Goal: Information Seeking & Learning: Learn about a topic

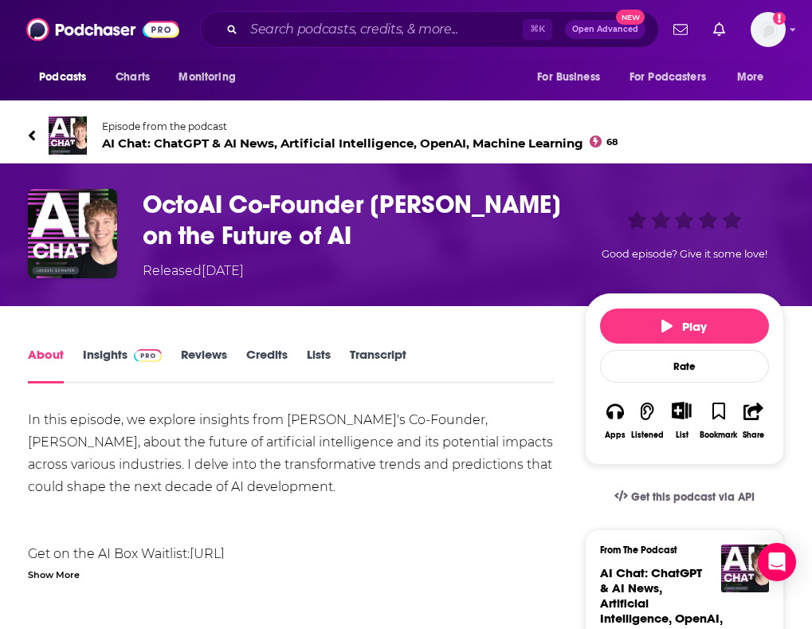
click at [135, 142] on span "AI Chat: ChatGPT & AI News, Artificial Intelligence, OpenAI, Machine Learning 68" at bounding box center [359, 142] width 515 height 15
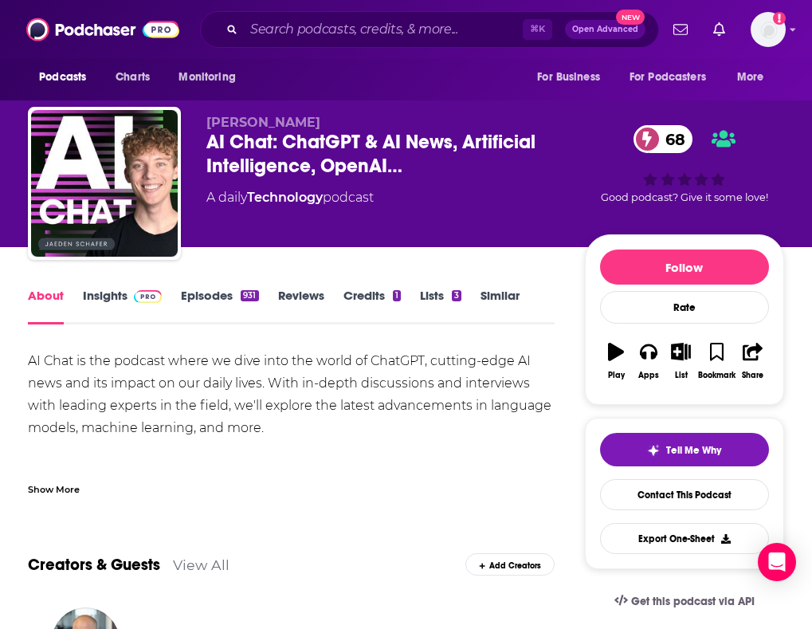
click at [247, 311] on link "Episodes 931" at bounding box center [219, 306] width 77 height 37
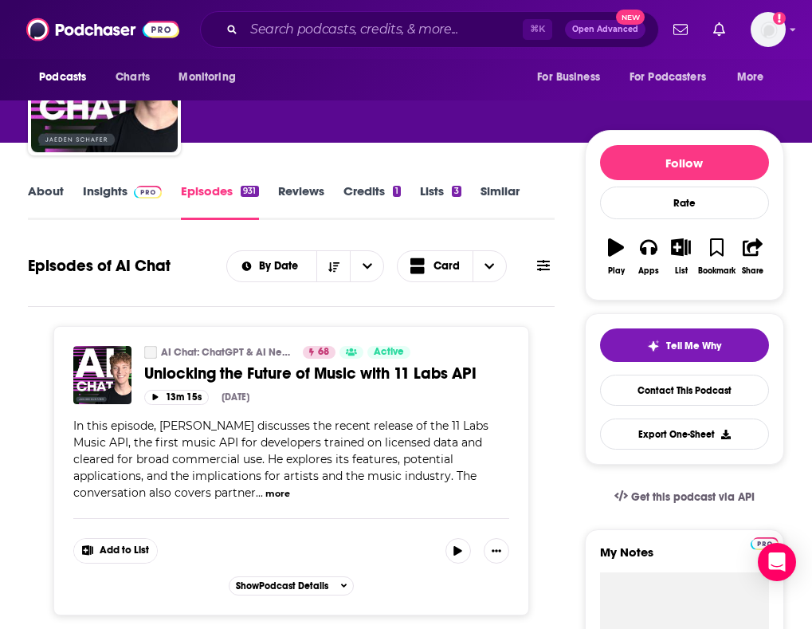
scroll to position [155, 0]
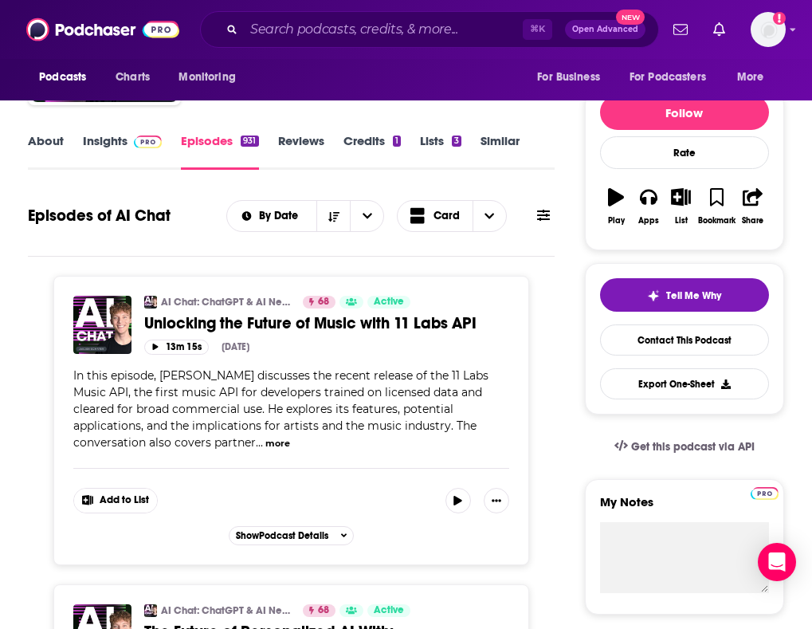
click at [537, 221] on icon at bounding box center [543, 215] width 13 height 13
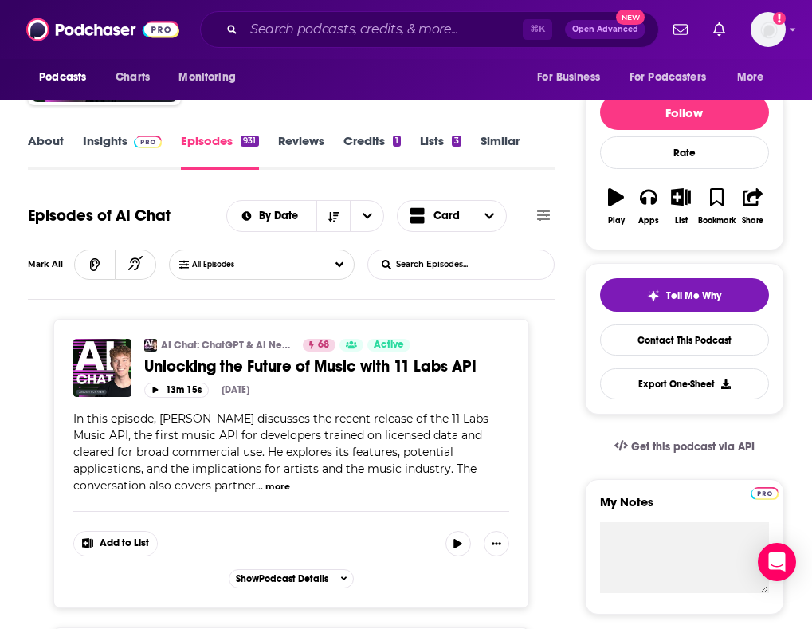
click at [435, 272] on input "List Search Input" at bounding box center [451, 264] width 167 height 29
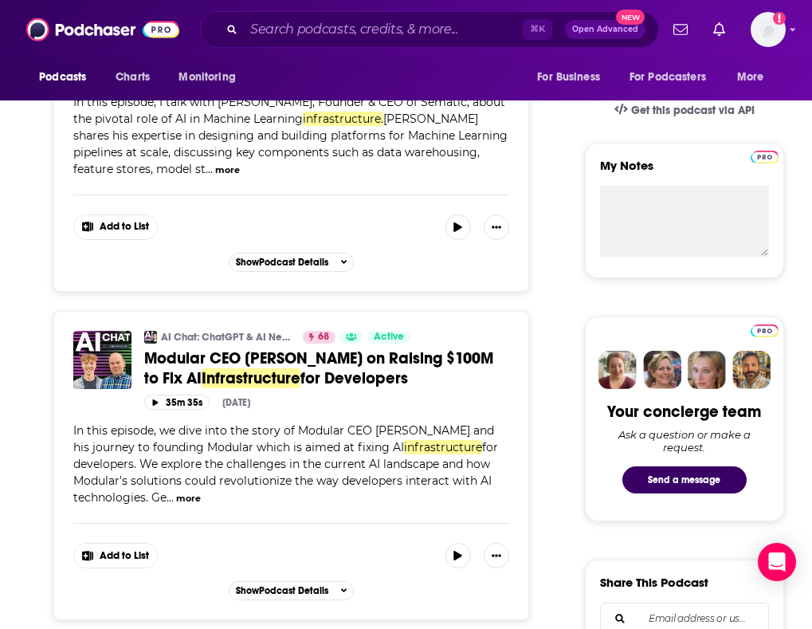
scroll to position [492, 0]
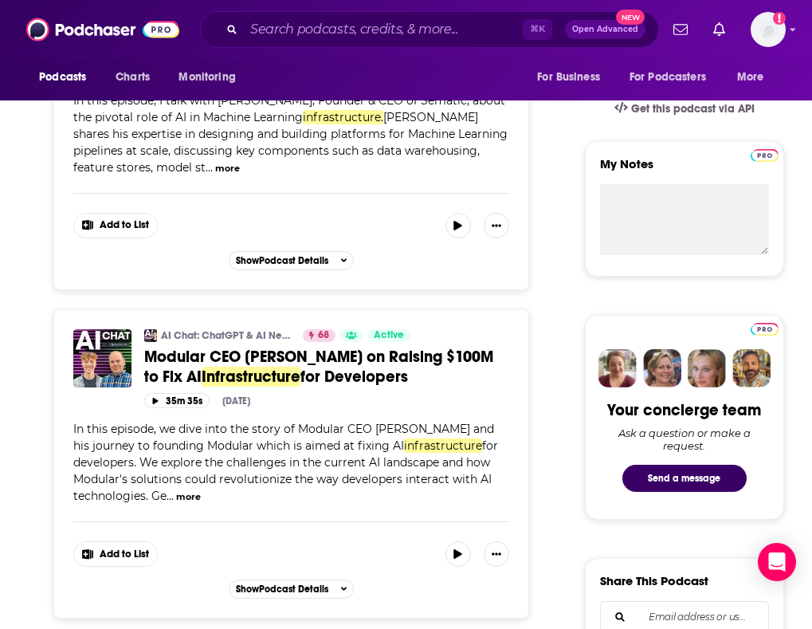
type input "infrastructure"
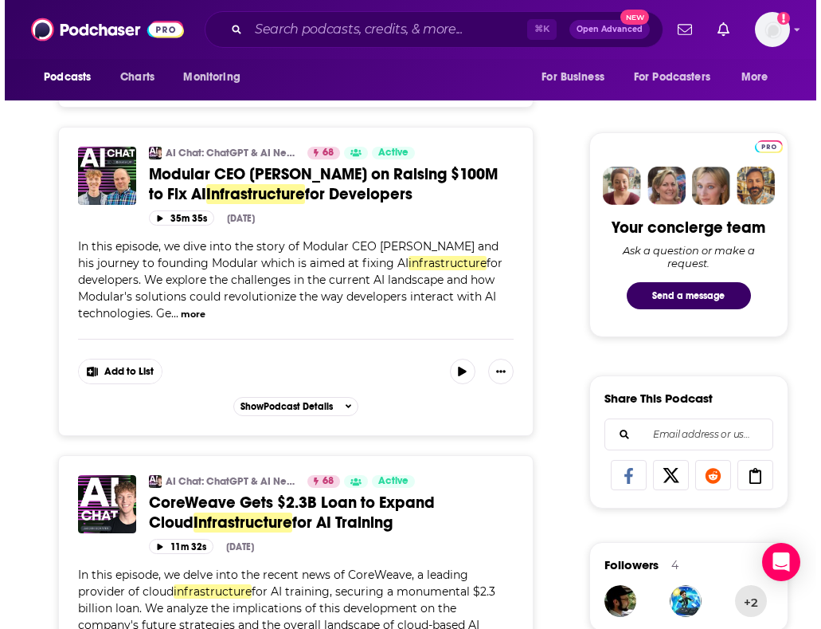
scroll to position [833, 0]
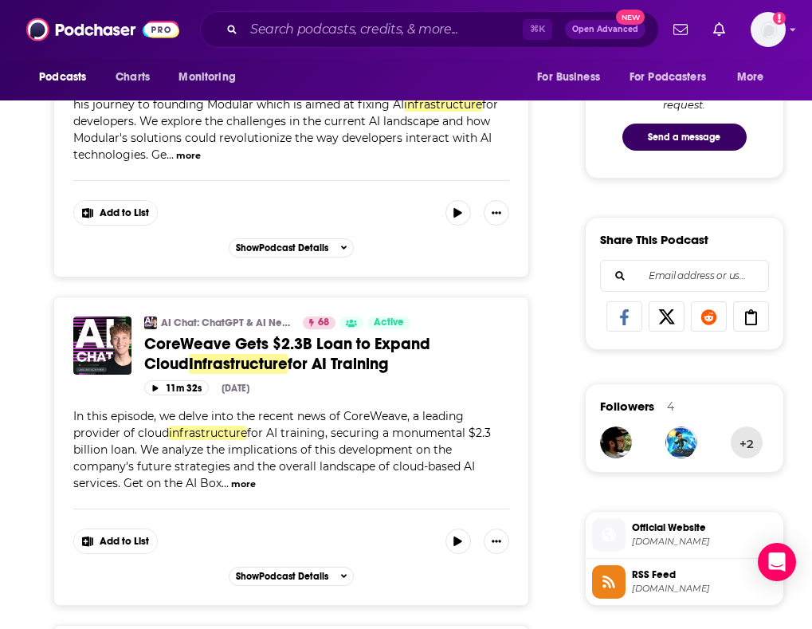
click at [251, 491] on button "more" at bounding box center [243, 484] width 25 height 14
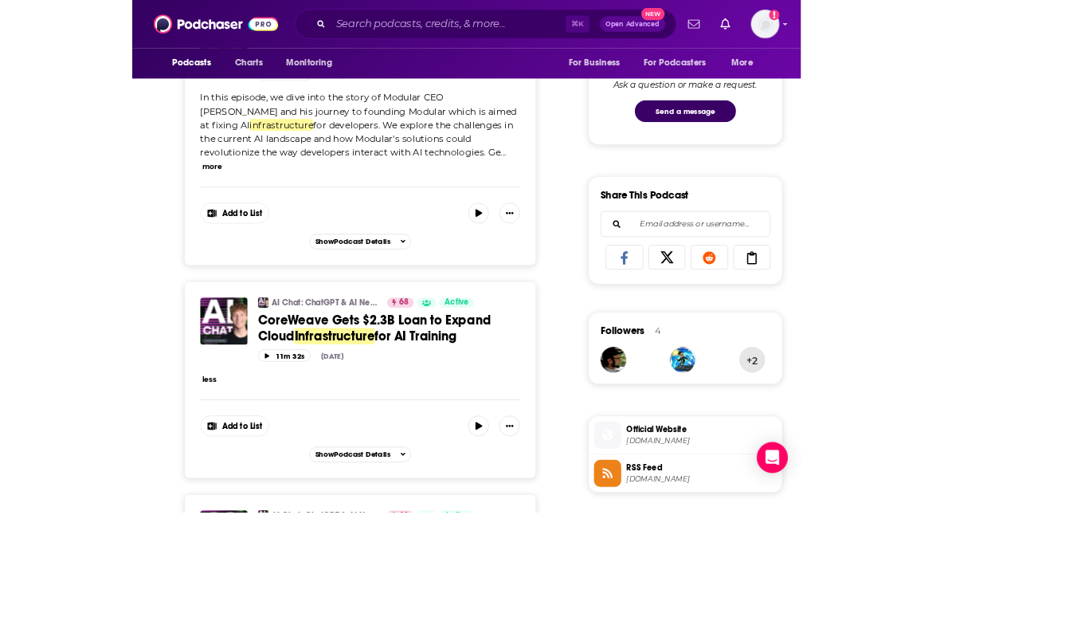
scroll to position [757, 0]
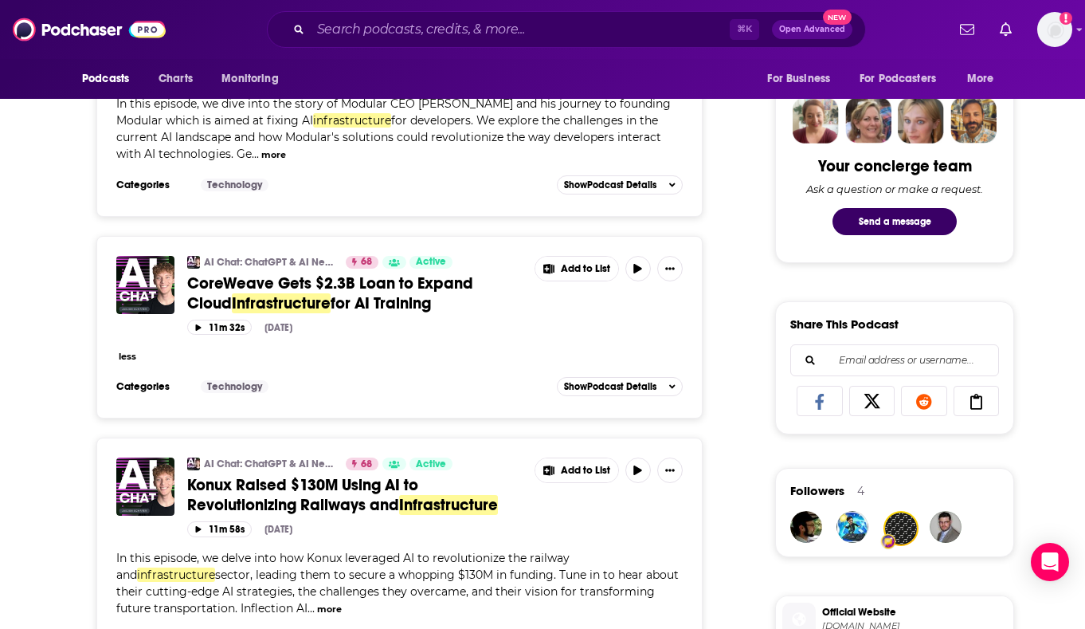
drag, startPoint x: 198, startPoint y: 363, endPoint x: 182, endPoint y: 351, distance: 20.6
click at [198, 363] on div "less" at bounding box center [399, 355] width 566 height 17
click at [109, 356] on div "AI Chat: ChatGPT & AI News, Artificial Intelligence, OpenAI, Machine Learning 6…" at bounding box center [399, 327] width 606 height 182
click at [127, 355] on button "less" at bounding box center [128, 357] width 18 height 14
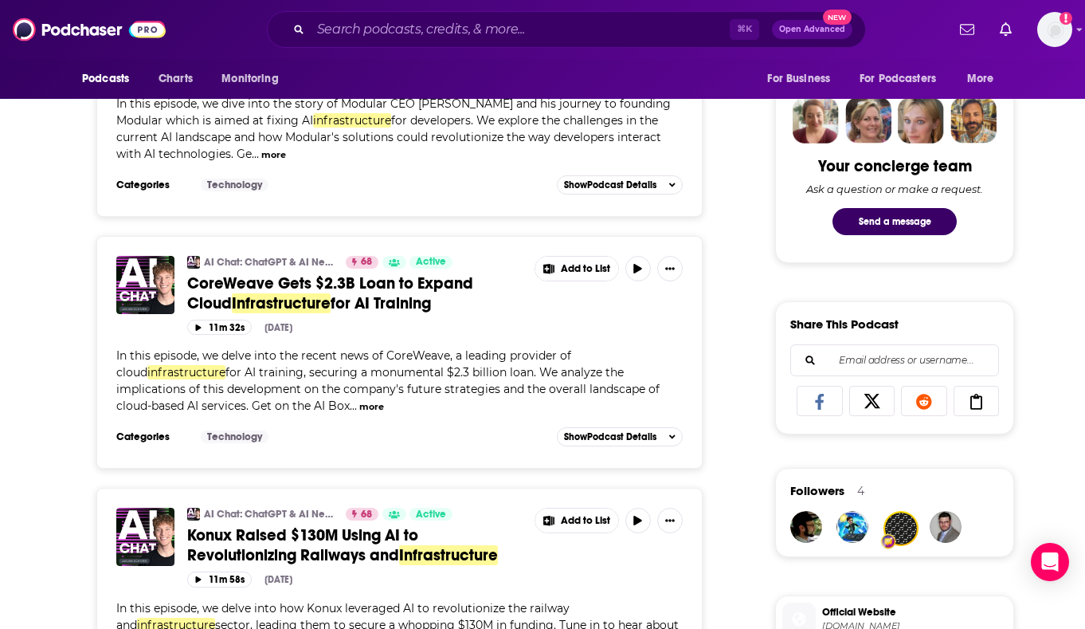
click at [359, 402] on button "more" at bounding box center [371, 407] width 25 height 14
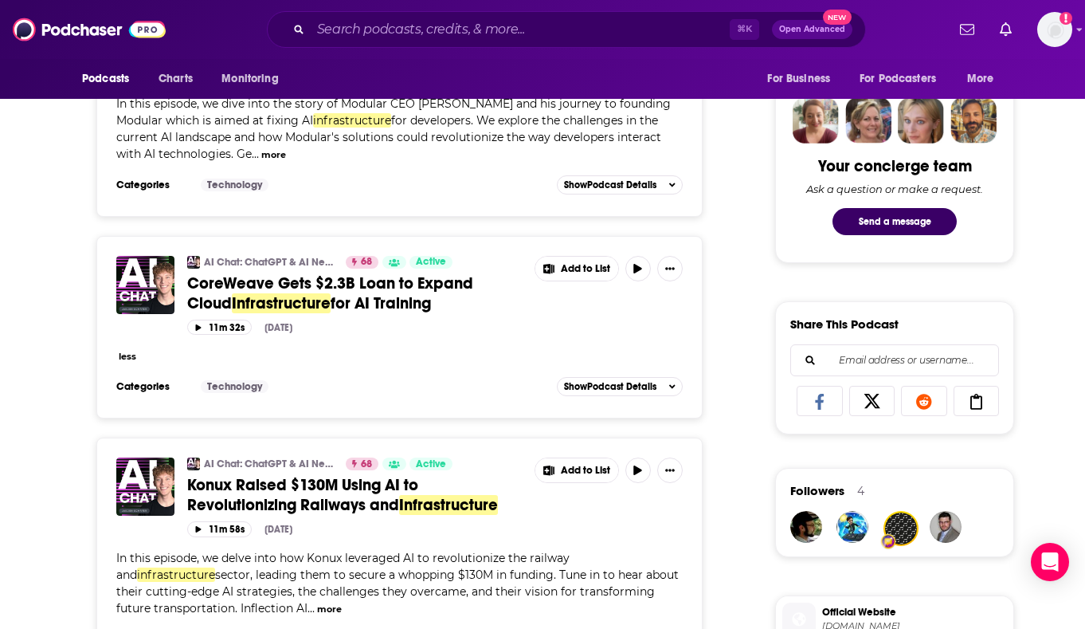
click at [120, 359] on button "less" at bounding box center [128, 357] width 18 height 14
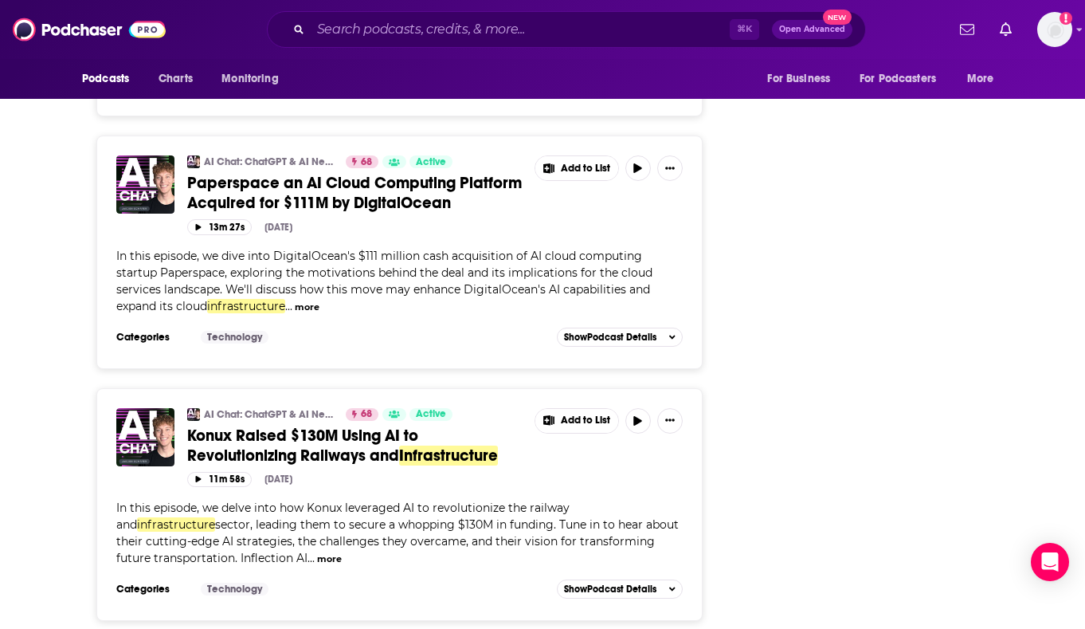
scroll to position [5094, 0]
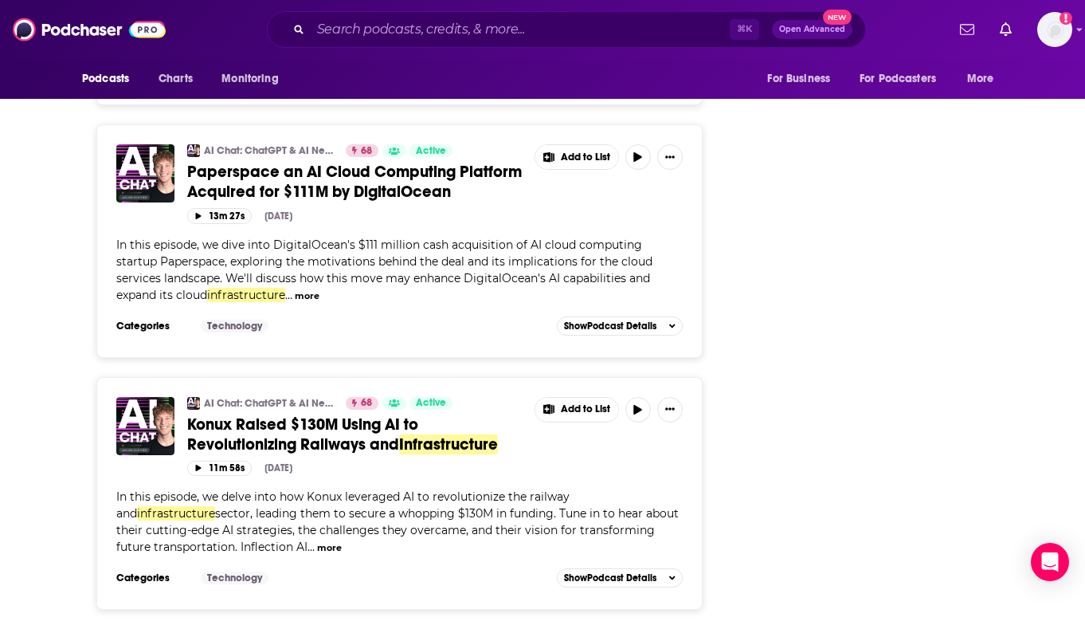
click at [317, 547] on button "more" at bounding box center [329, 548] width 25 height 14
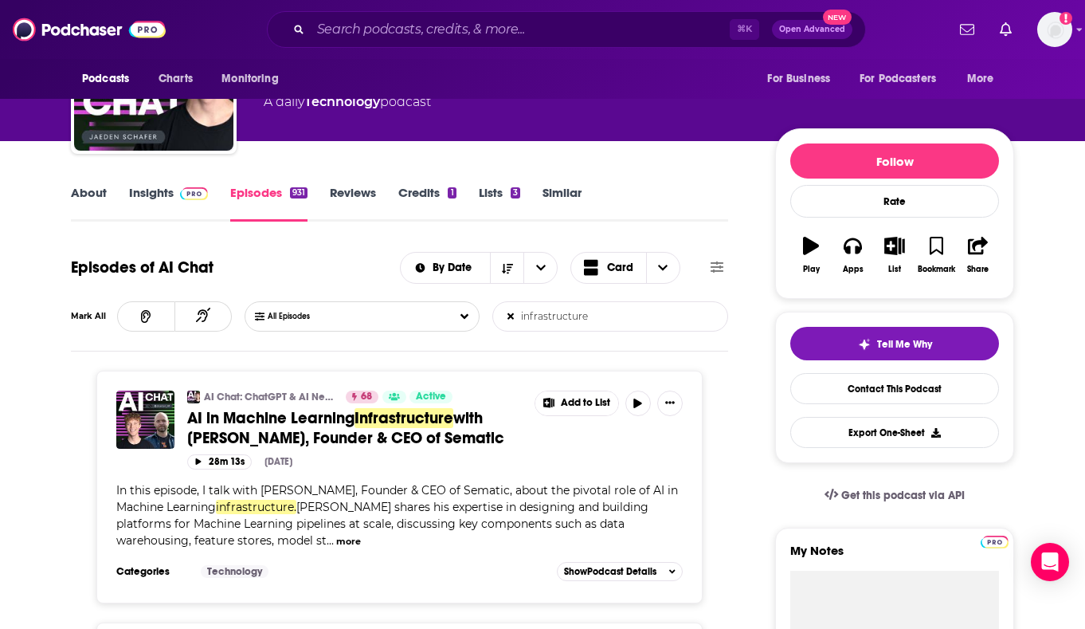
scroll to position [130, 0]
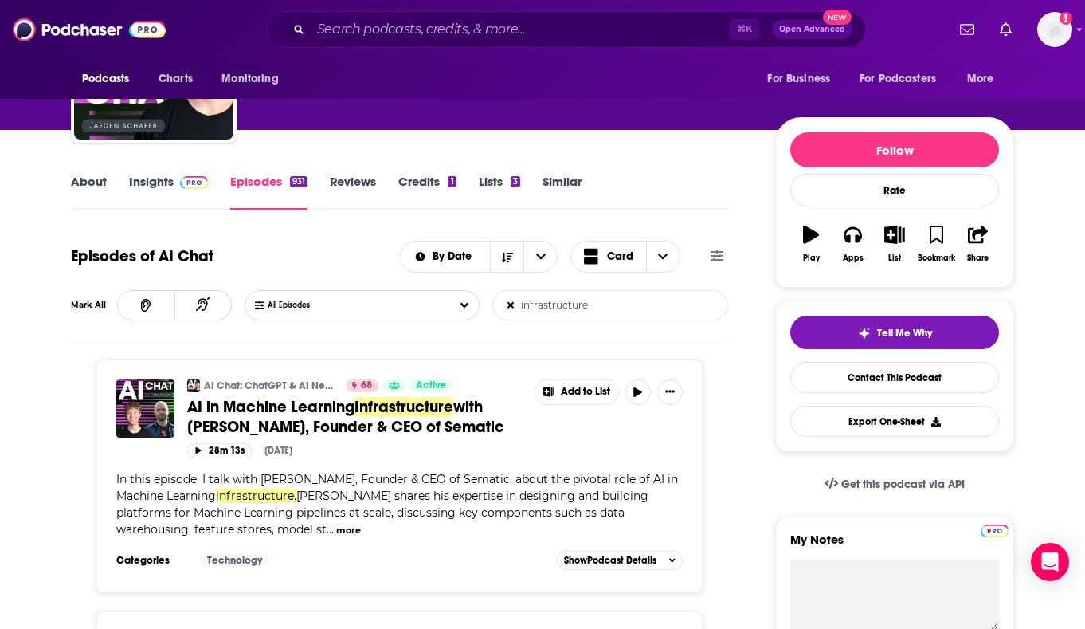
click at [159, 196] on link "Insights" at bounding box center [168, 192] width 79 height 37
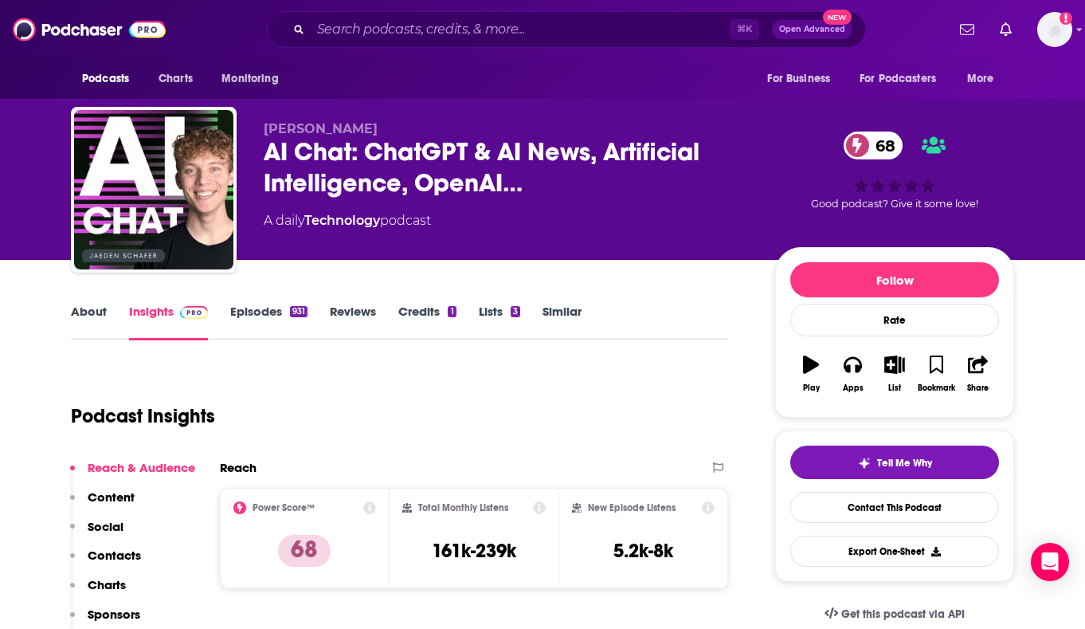
click at [244, 319] on link "Episodes 931" at bounding box center [268, 322] width 77 height 37
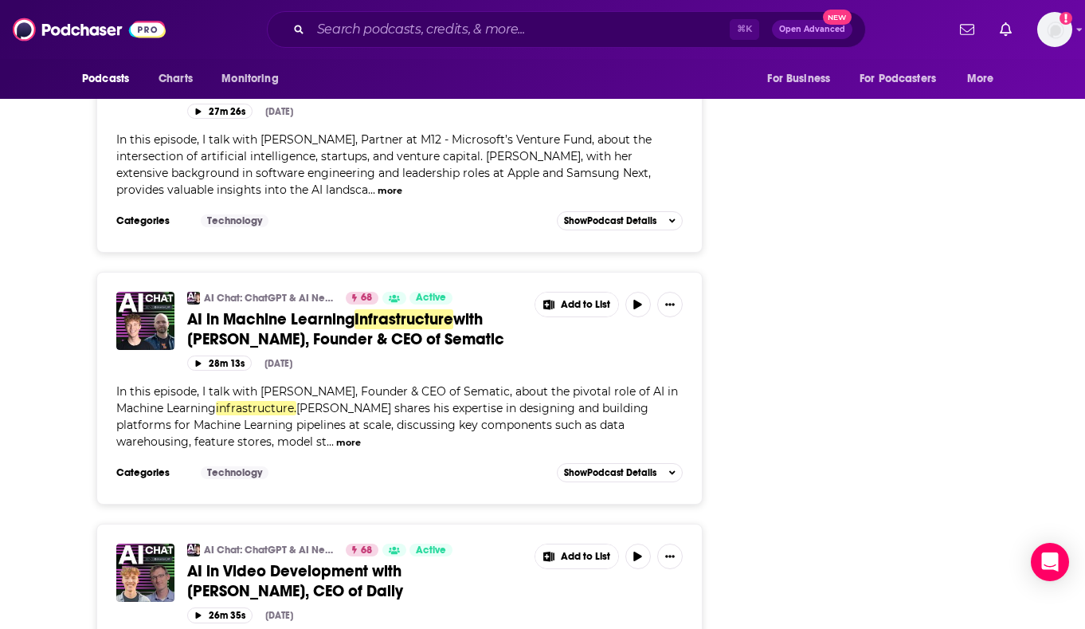
scroll to position [3317, 0]
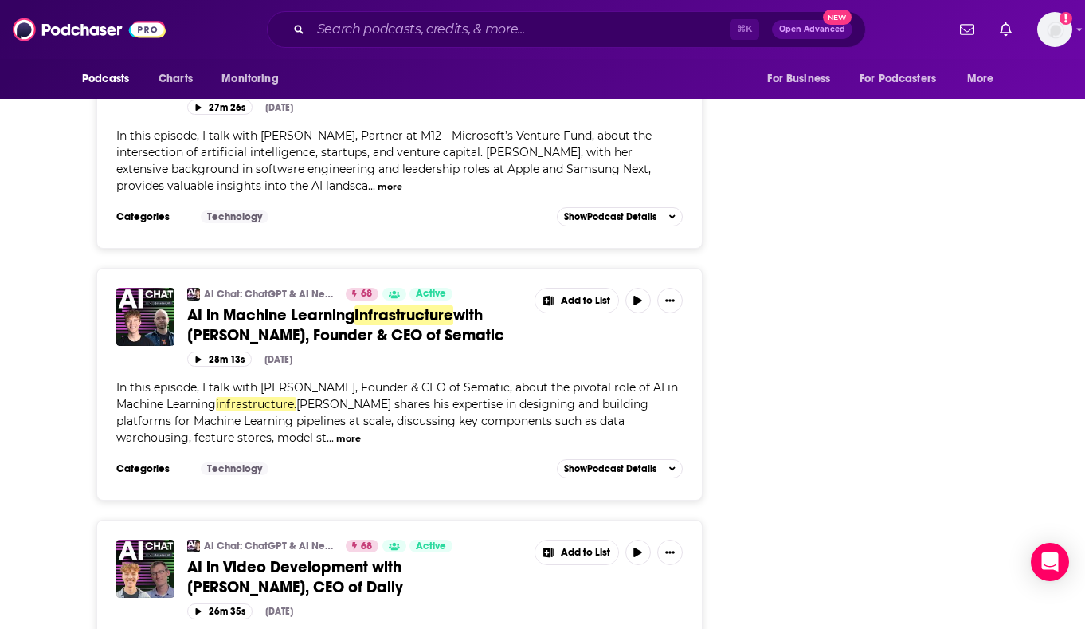
click at [121, 411] on div "In this episode, I talk with Emmanuel Turlay, Founder & CEO of Sematic, about t…" at bounding box center [399, 412] width 566 height 67
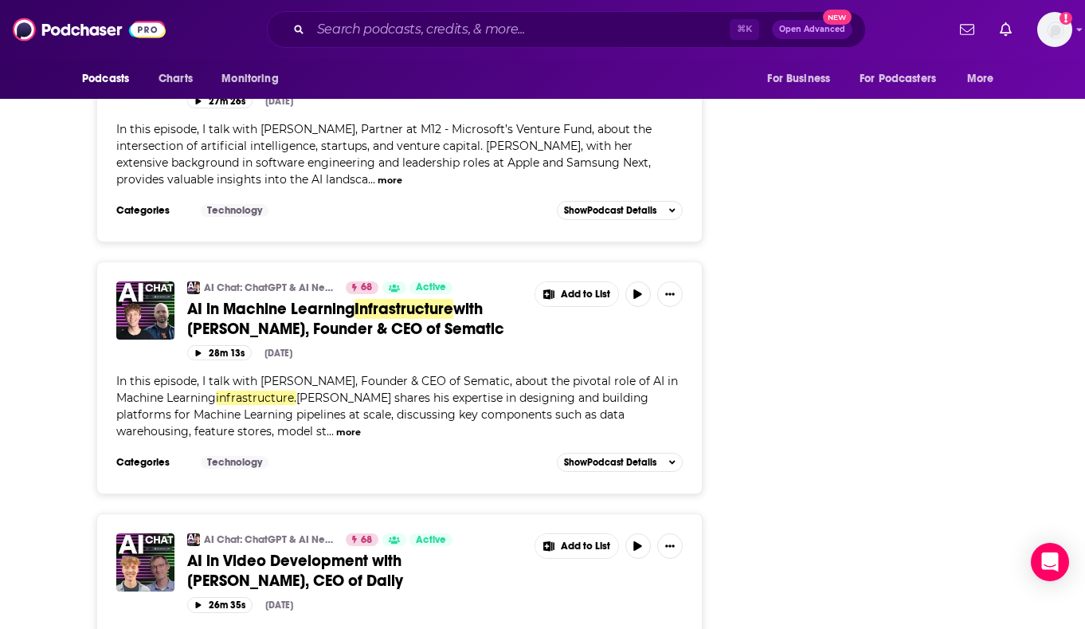
scroll to position [3321, 0]
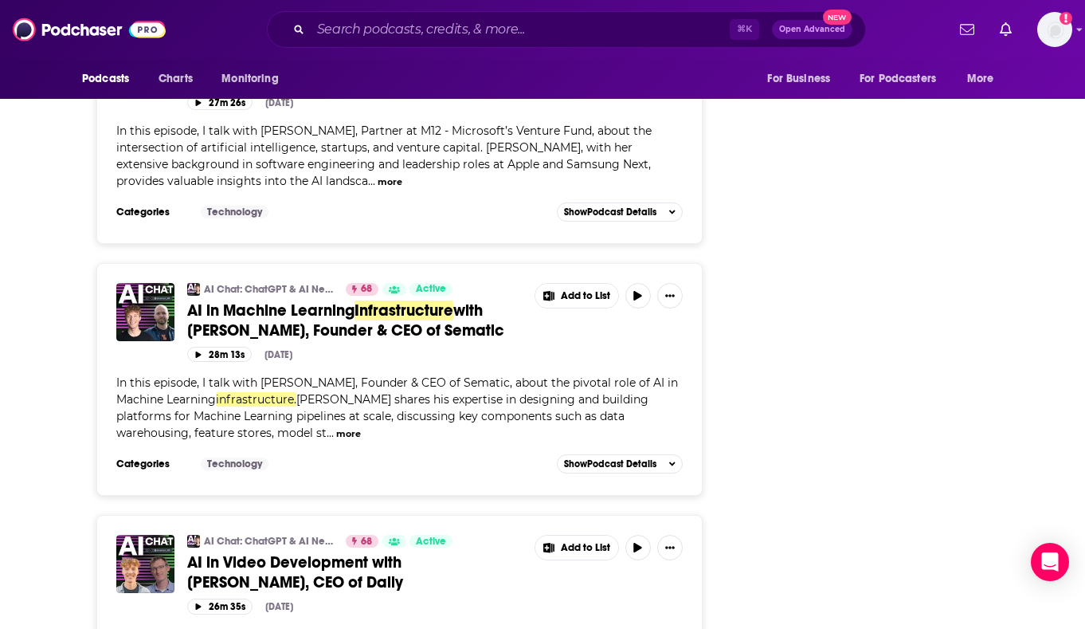
drag, startPoint x: 181, startPoint y: 304, endPoint x: 358, endPoint y: 320, distance: 177.7
click at [529, 334] on div "AI Chat: ChatGPT & AI News, Artificial Intelligence, OpenAI, Machine Learning 6…" at bounding box center [399, 322] width 566 height 79
copy span "AI in Machine Learning Infrastructure with Emmanuel Turlay, Founder & CEO of Se…"
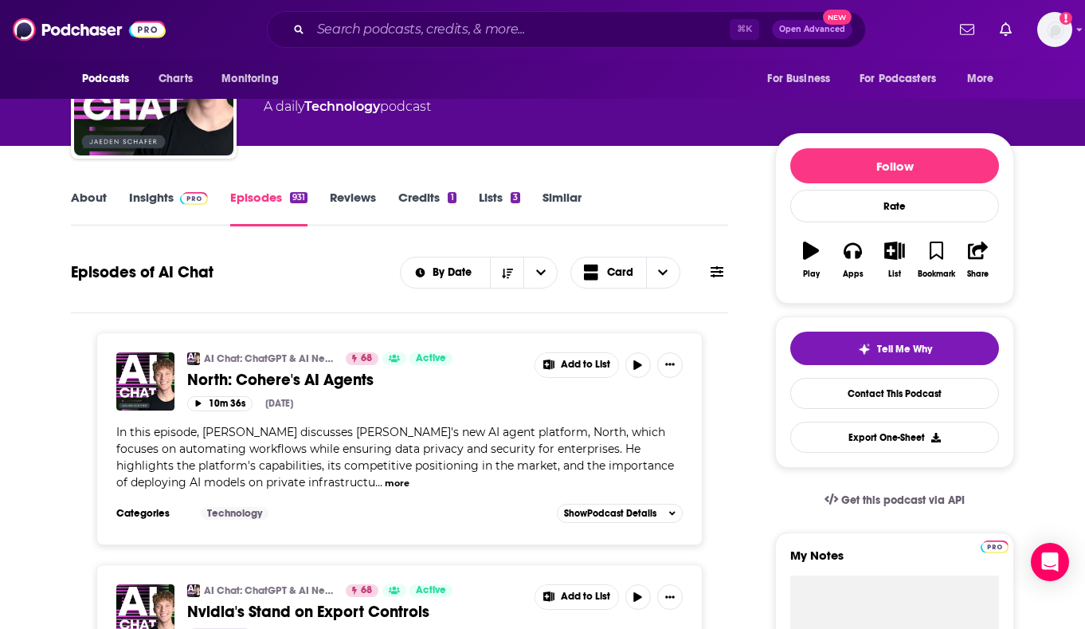
scroll to position [0, 0]
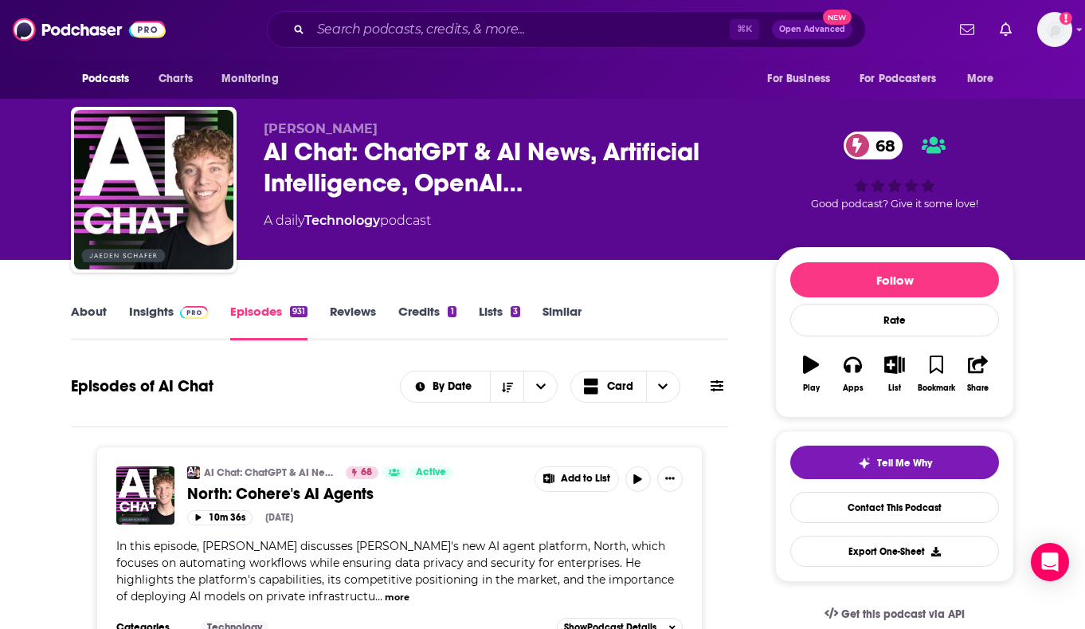
click at [71, 312] on link "About" at bounding box center [89, 322] width 36 height 37
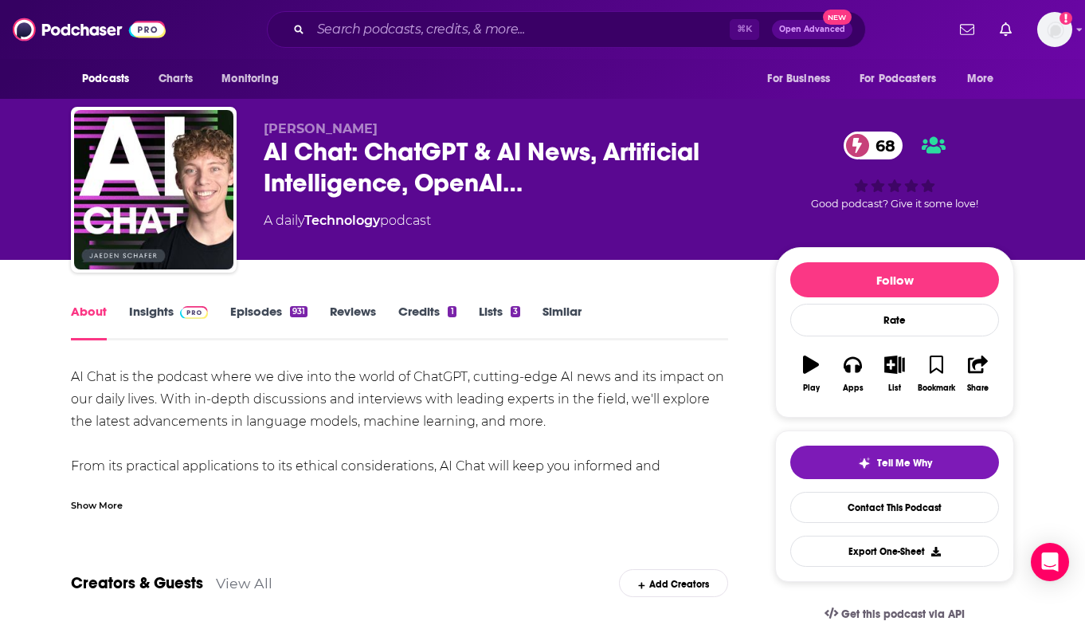
click at [73, 309] on link "About" at bounding box center [89, 322] width 36 height 37
